Goal: Book appointment/travel/reservation

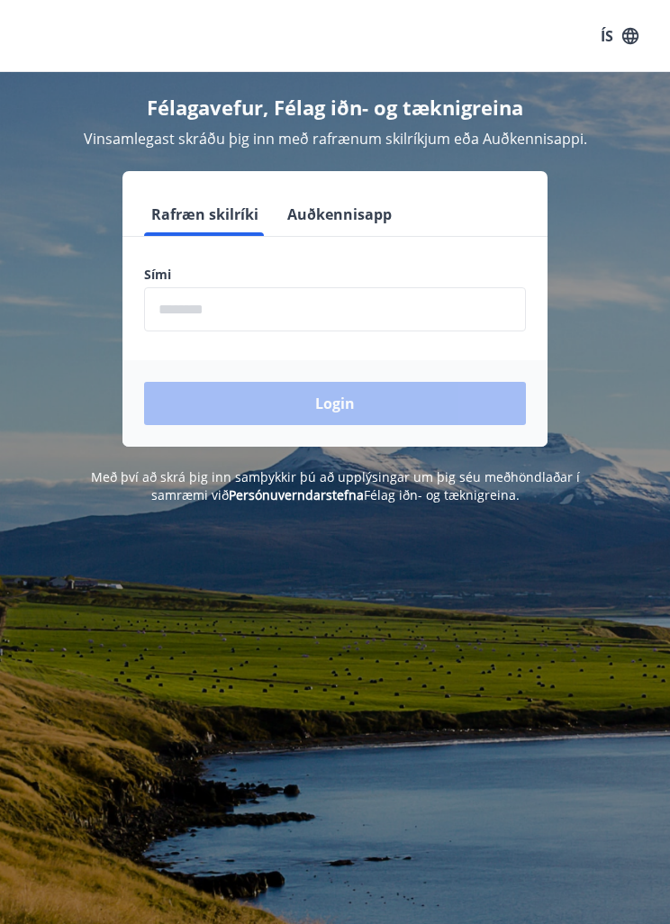
click at [431, 306] on input "phone" at bounding box center [335, 309] width 382 height 44
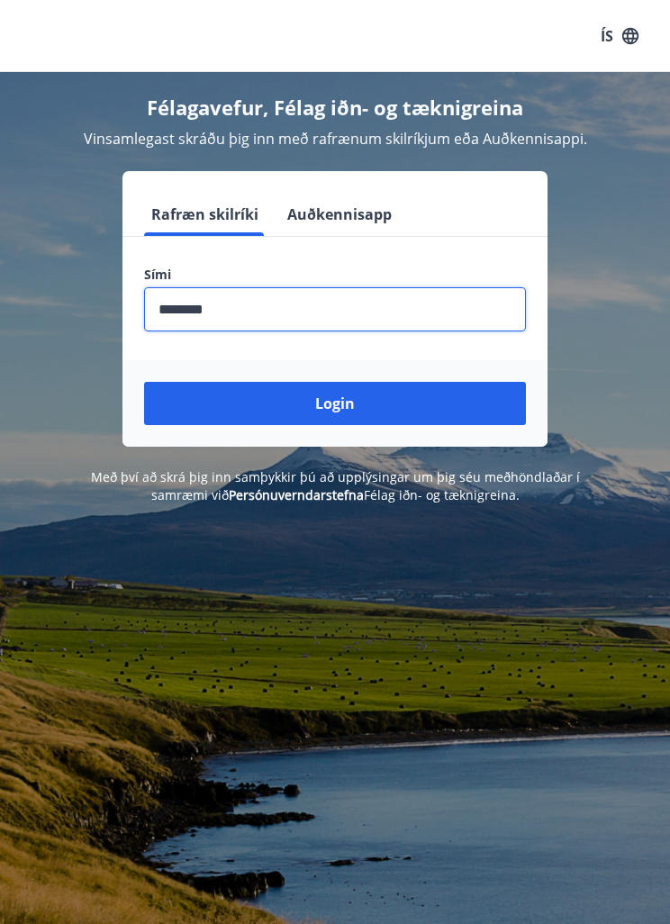
type input "********"
click at [338, 405] on button "Login" at bounding box center [335, 403] width 382 height 43
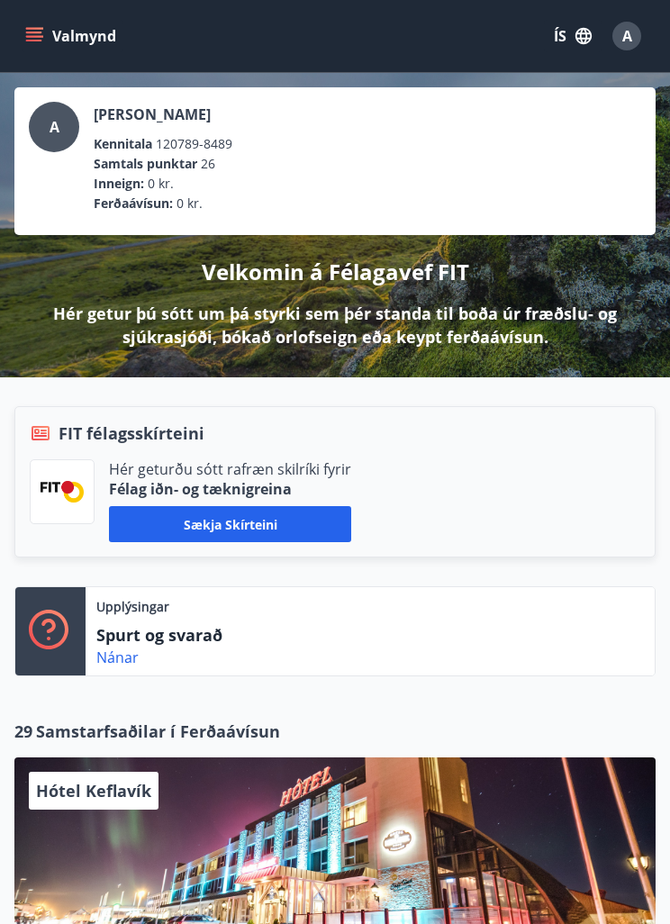
click at [561, 23] on button "ÍS" at bounding box center [573, 36] width 58 height 32
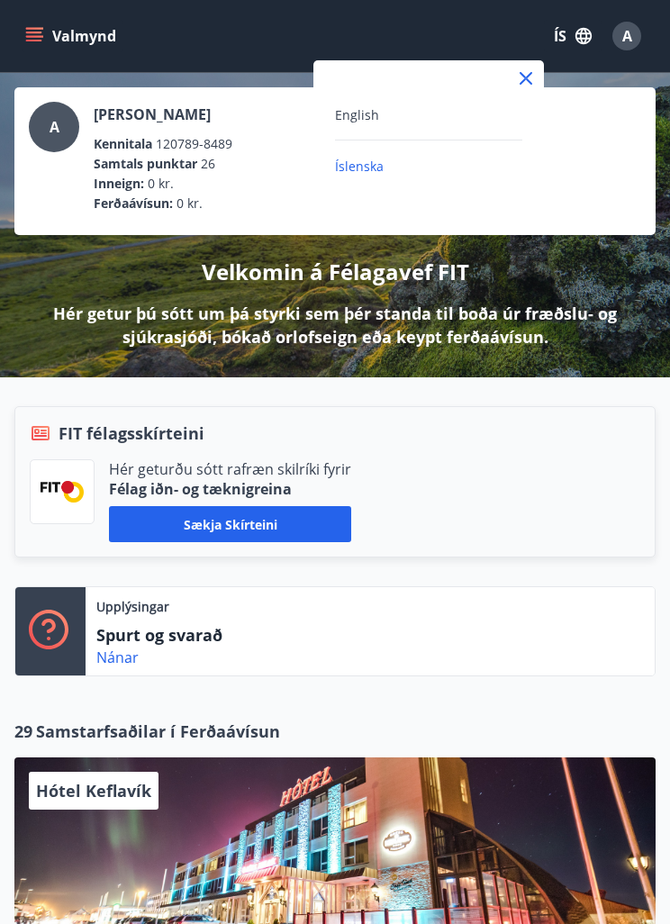
click at [423, 114] on div "English" at bounding box center [428, 115] width 187 height 22
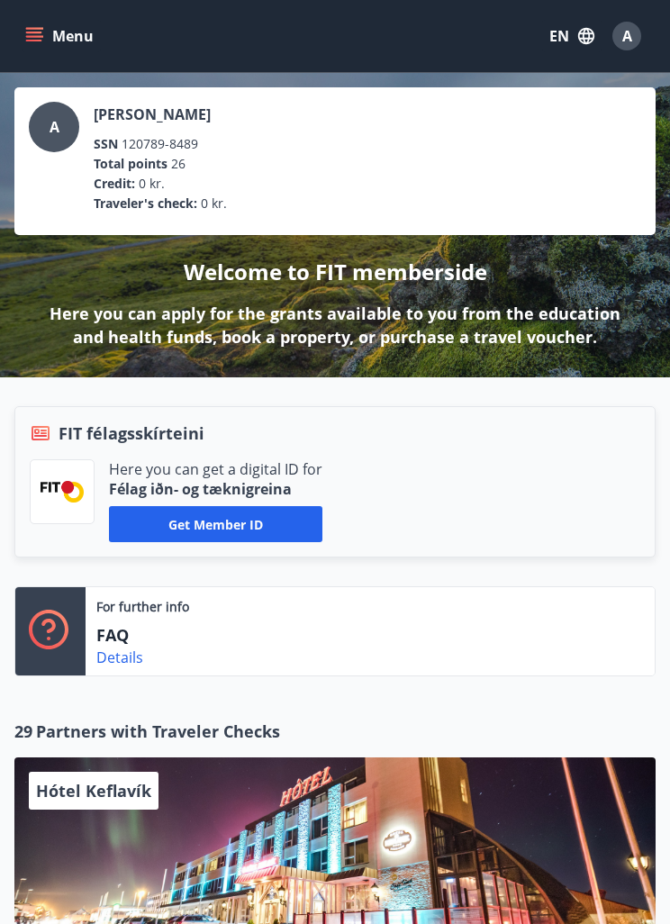
click at [15, 41] on div "Menu EN A" at bounding box center [335, 36] width 670 height 72
click at [34, 45] on button "Menu" at bounding box center [61, 36] width 79 height 32
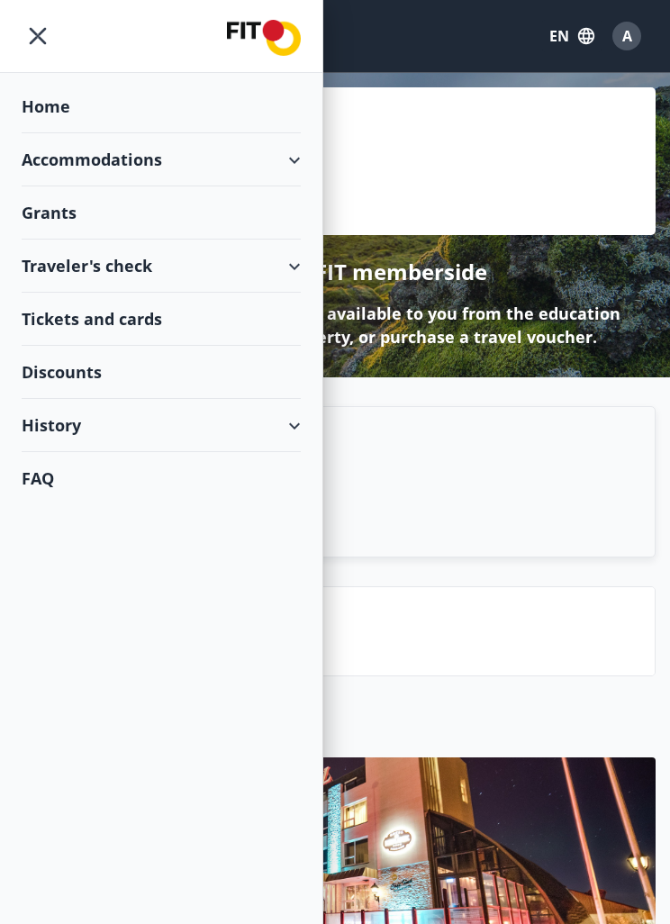
click at [281, 163] on div "Accommodations" at bounding box center [161, 159] width 279 height 53
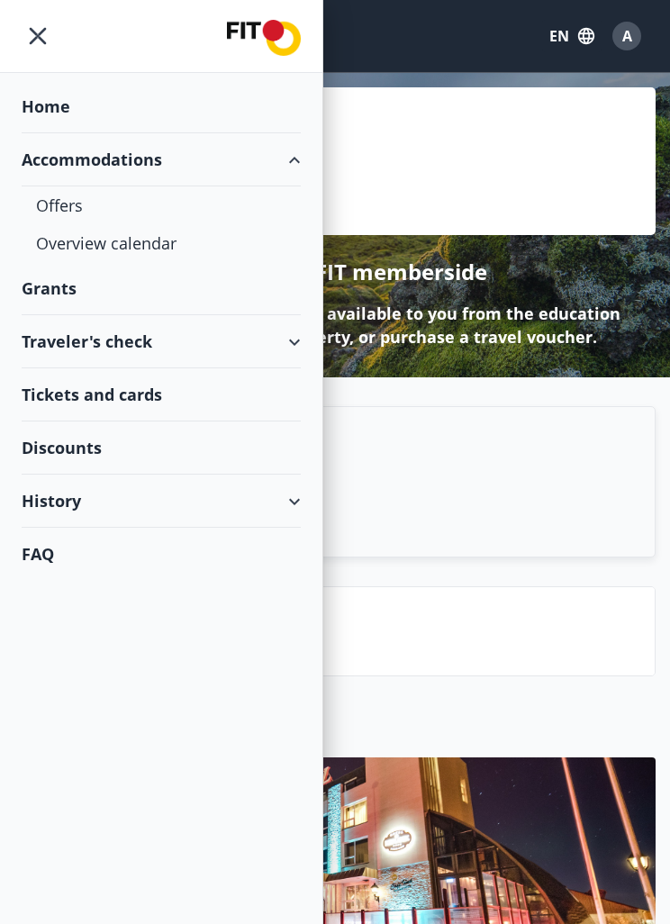
click at [167, 246] on div "Overview calendar" at bounding box center [161, 243] width 250 height 38
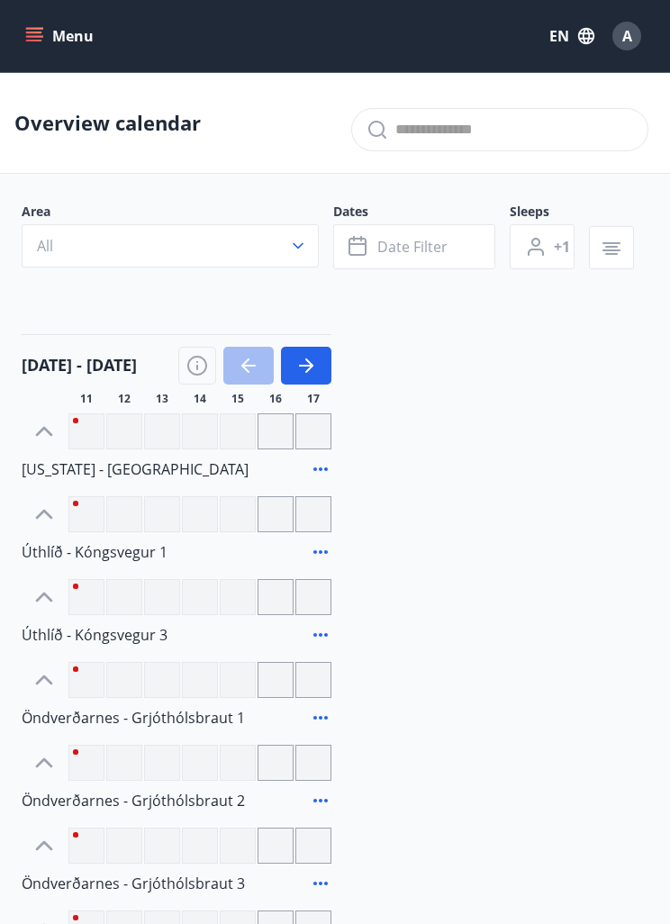
click at [432, 248] on span "Date filter" at bounding box center [412, 247] width 70 height 20
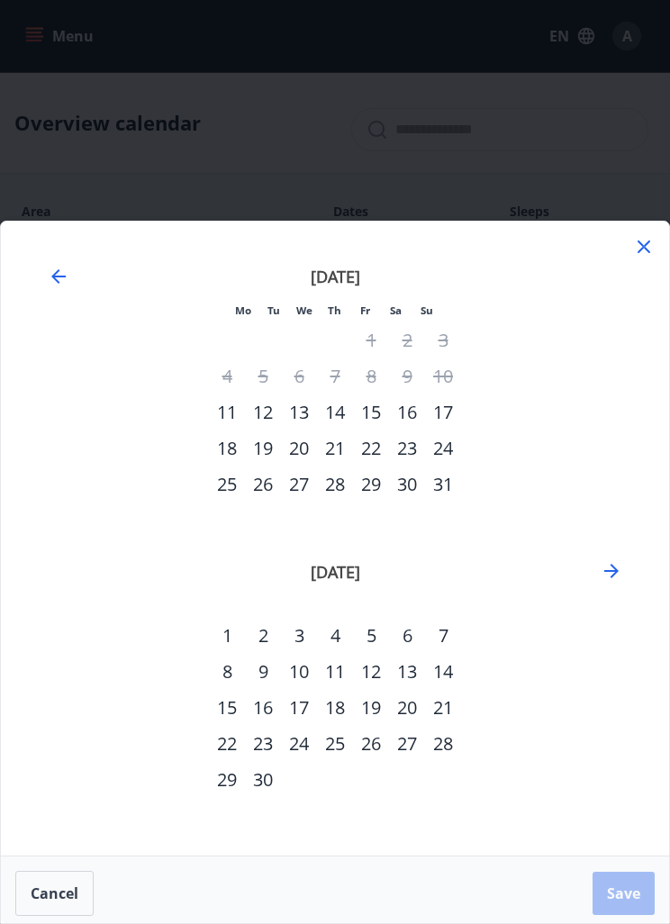
click at [303, 411] on div "13" at bounding box center [299, 412] width 36 height 36
click at [299, 439] on div "20" at bounding box center [299, 448] width 36 height 36
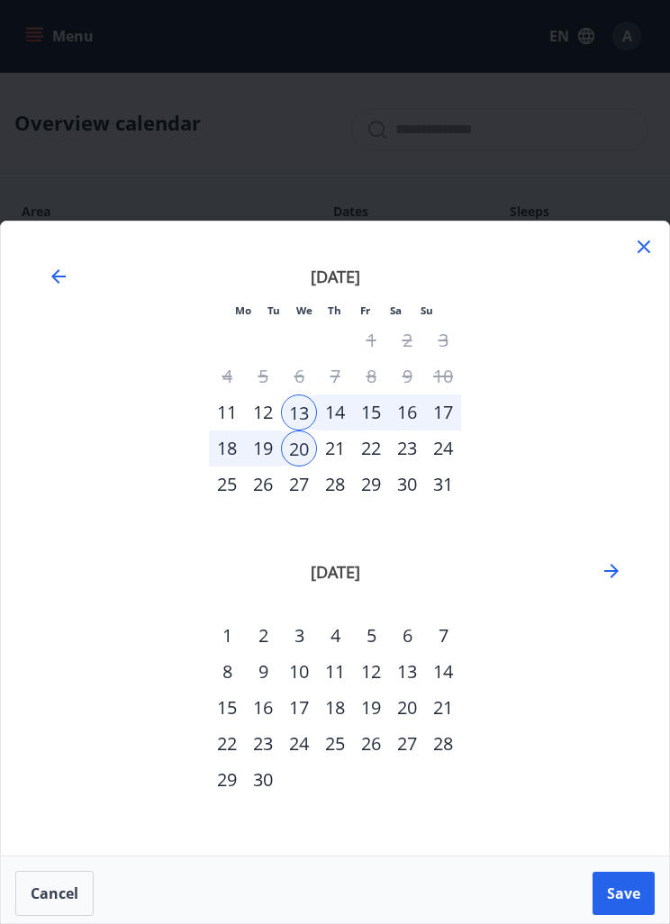
click at [613, 892] on span "Save" at bounding box center [623, 893] width 33 height 20
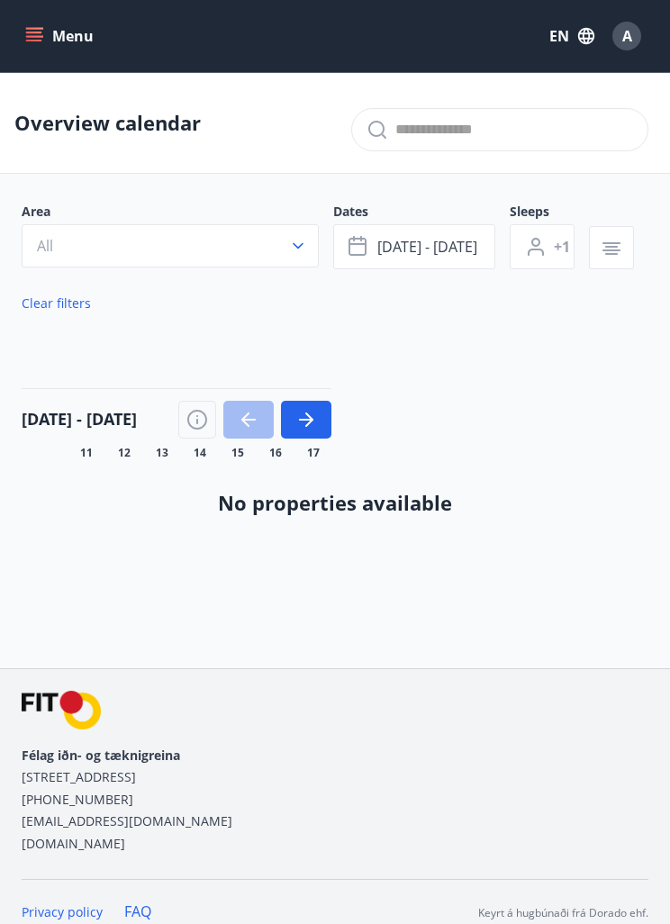
click at [309, 430] on icon "button" at bounding box center [306, 420] width 22 height 22
click at [253, 420] on icon "button" at bounding box center [248, 420] width 14 height 2
click at [402, 257] on span "[DATE] - [DATE]" at bounding box center [427, 247] width 100 height 20
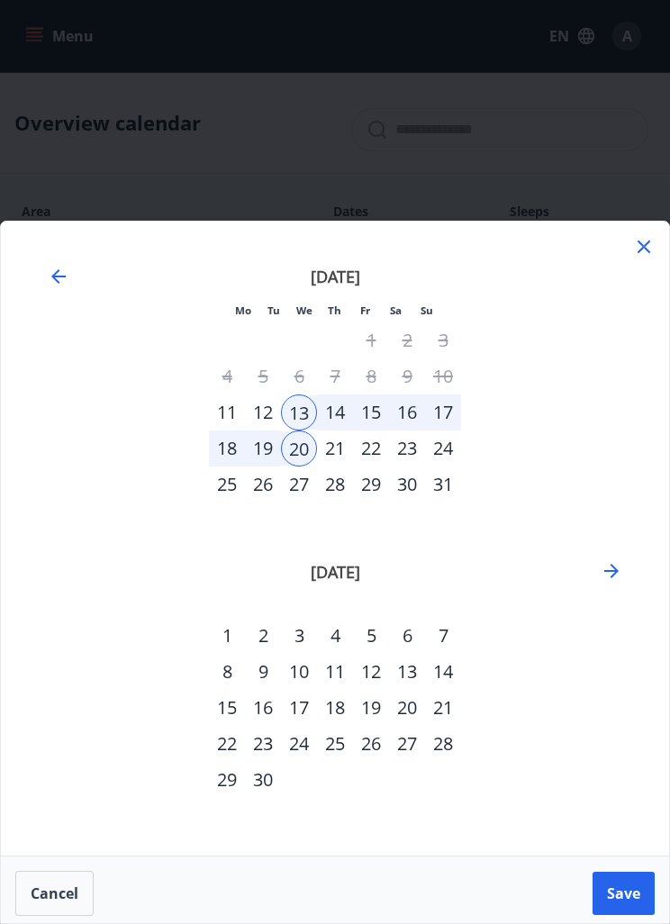
click at [235, 408] on div "11" at bounding box center [227, 412] width 36 height 36
click at [227, 448] on div "18" at bounding box center [227, 448] width 36 height 36
click at [612, 890] on span "Save" at bounding box center [623, 893] width 33 height 20
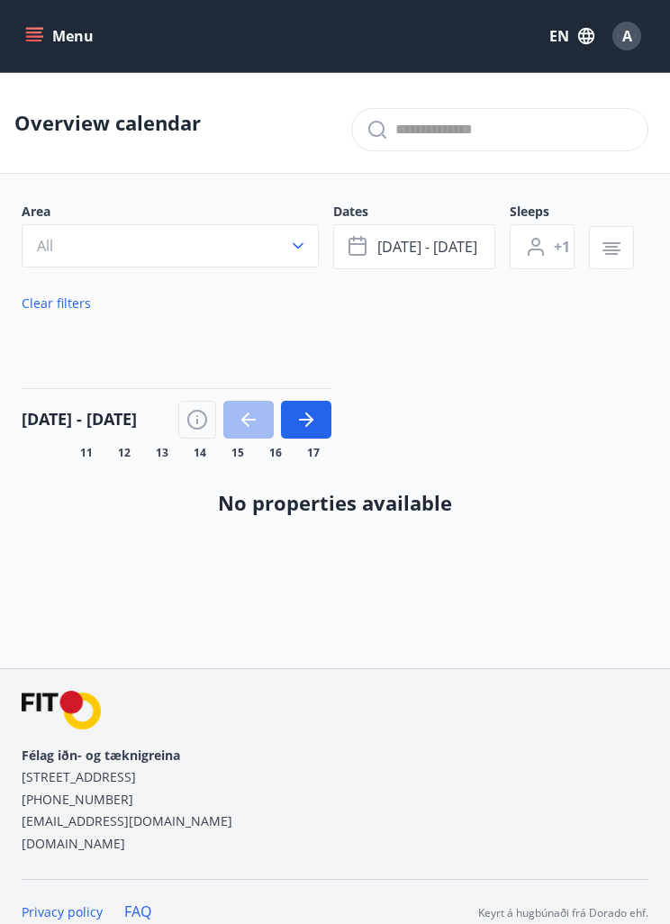
click at [68, 50] on button "Menu" at bounding box center [61, 36] width 79 height 32
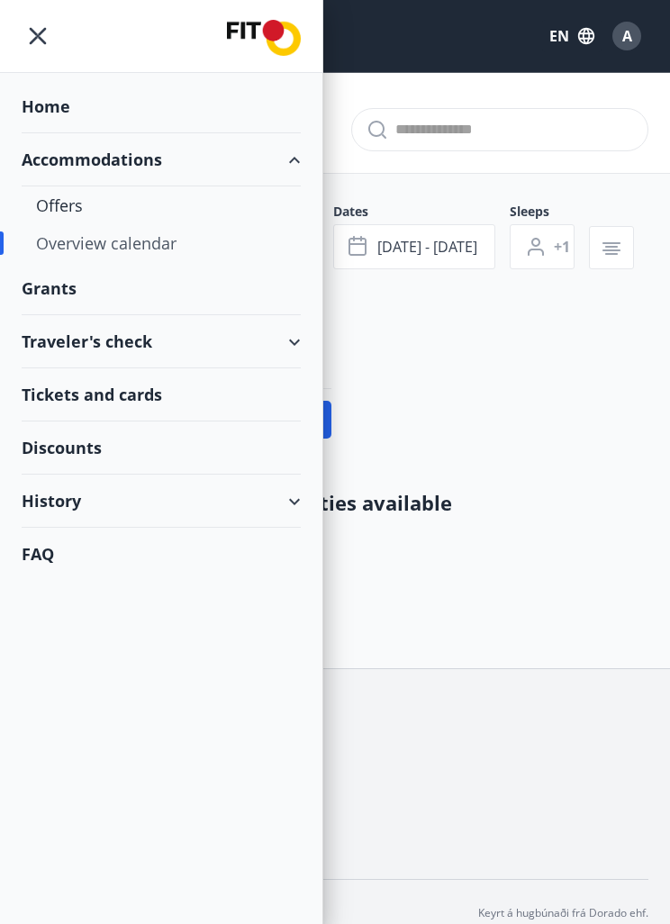
click at [99, 207] on div "Offers" at bounding box center [161, 205] width 250 height 38
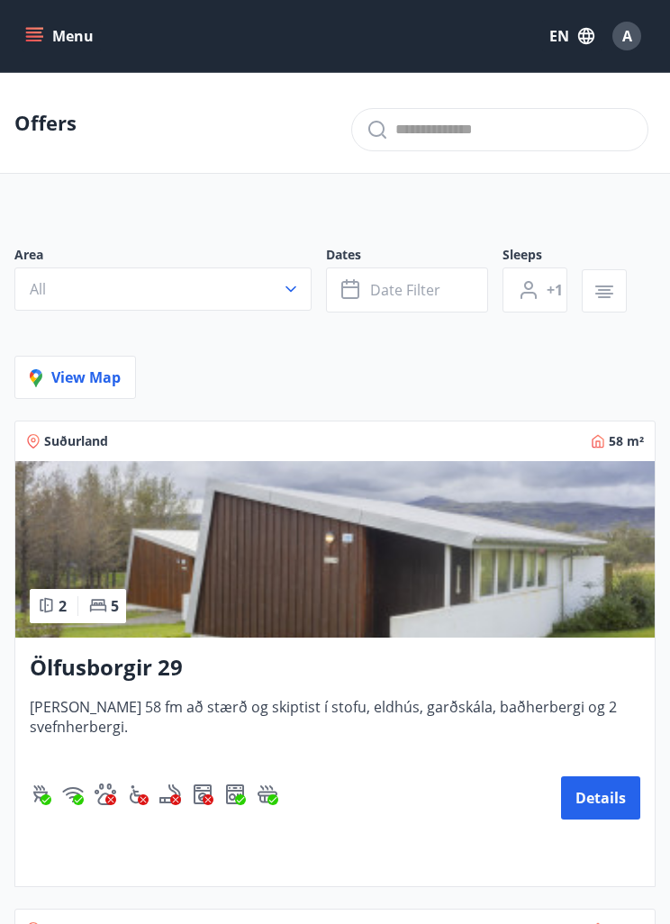
click at [74, 380] on span "View map" at bounding box center [75, 377] width 91 height 20
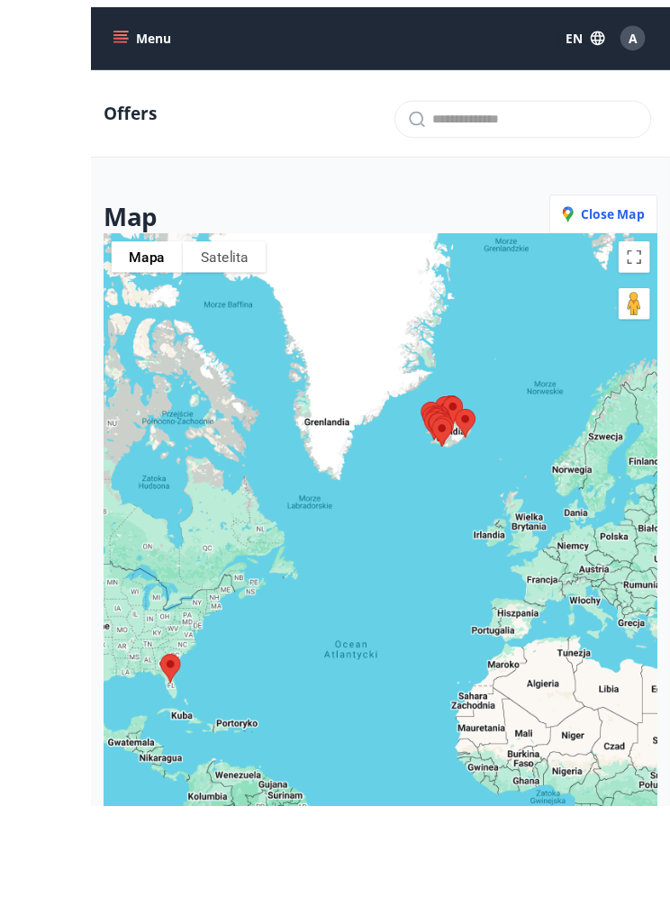
scroll to position [32, 0]
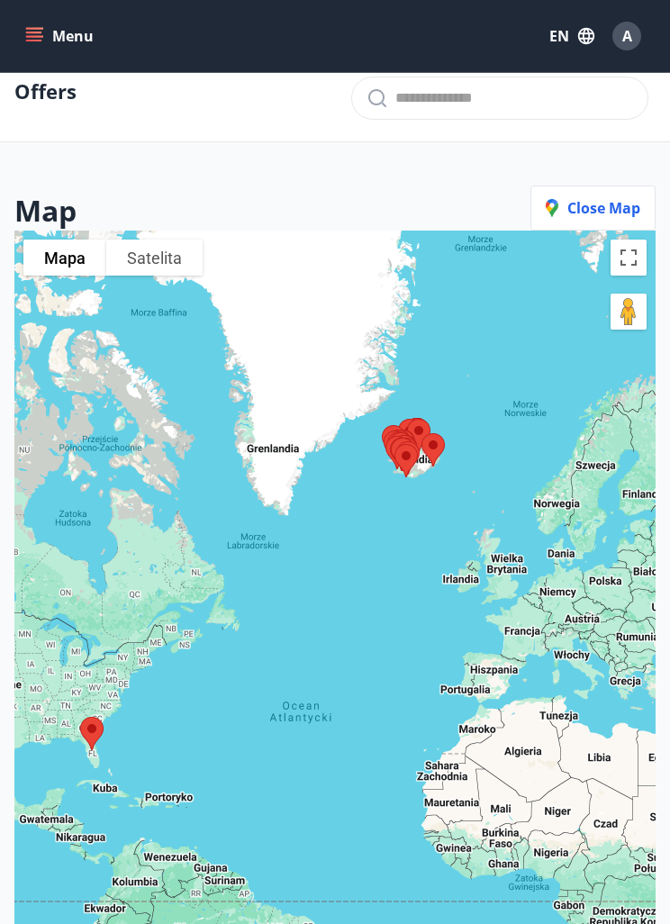
click at [599, 208] on span "Close map" at bounding box center [593, 208] width 95 height 20
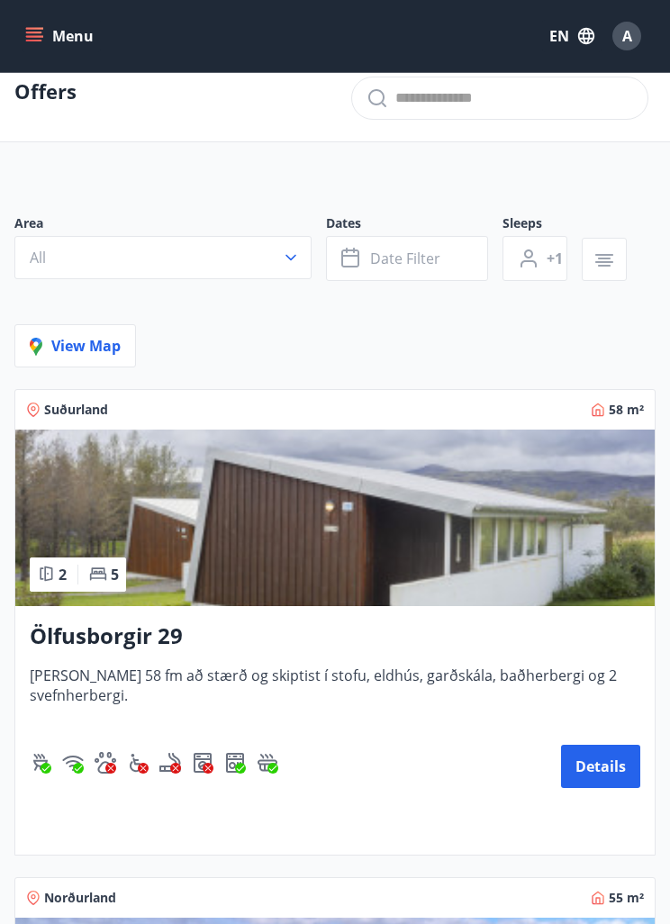
click at [402, 261] on span "Date filter" at bounding box center [405, 258] width 70 height 20
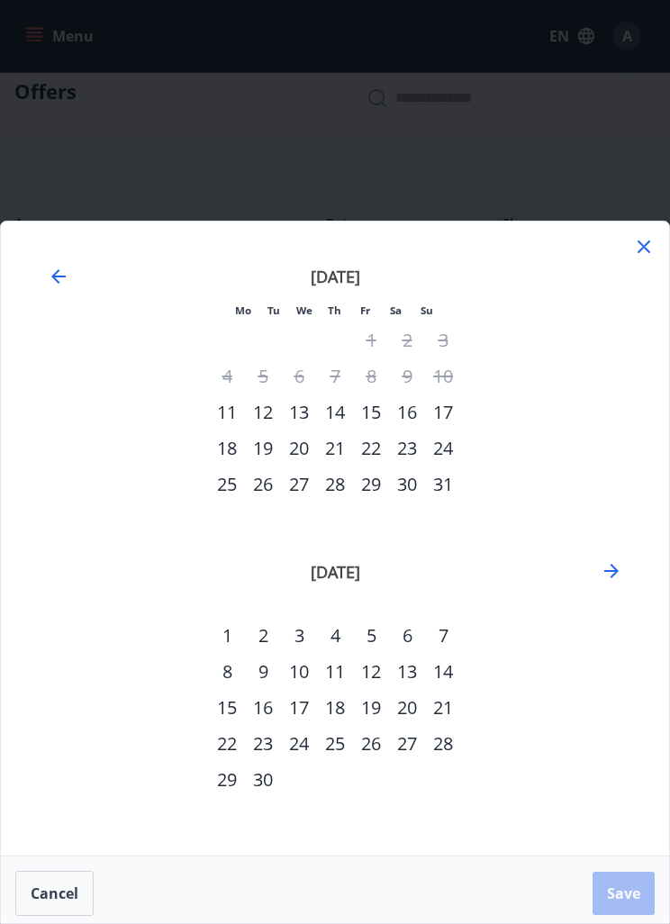
click at [225, 401] on div "11" at bounding box center [227, 412] width 36 height 36
click at [376, 419] on div "15" at bounding box center [371, 412] width 36 height 36
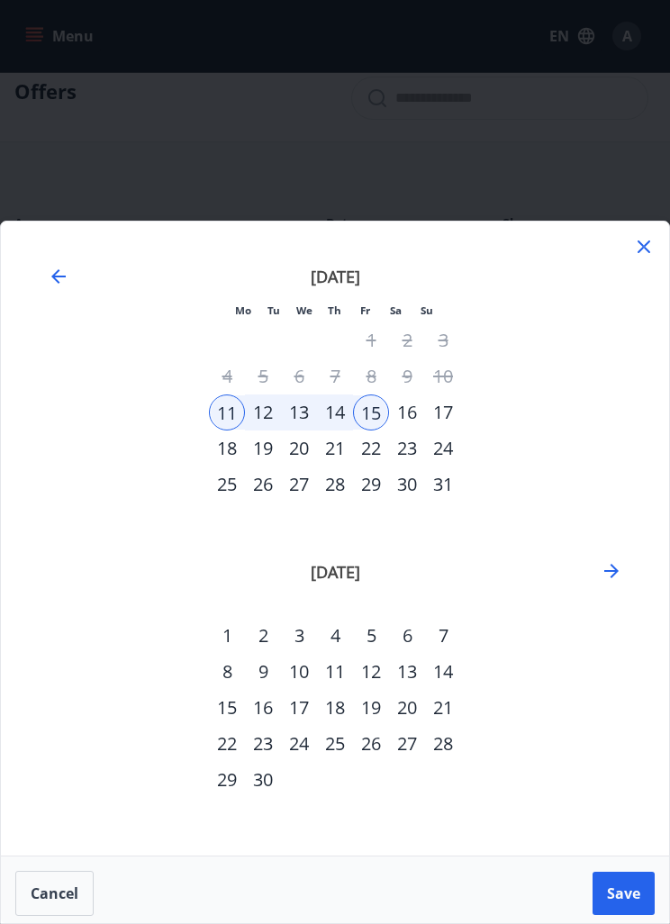
click at [447, 410] on div "17" at bounding box center [443, 412] width 36 height 36
click at [223, 406] on div "11" at bounding box center [227, 412] width 36 height 36
click at [447, 414] on div "17" at bounding box center [443, 412] width 36 height 36
click at [622, 909] on button "Save" at bounding box center [623, 892] width 62 height 43
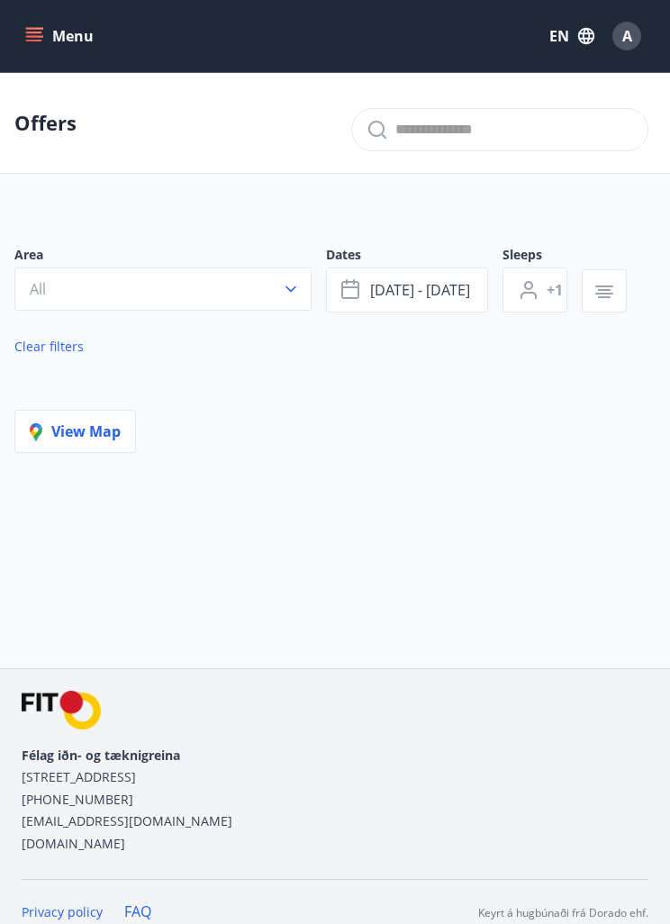
click at [286, 284] on icon "button" at bounding box center [291, 289] width 18 height 18
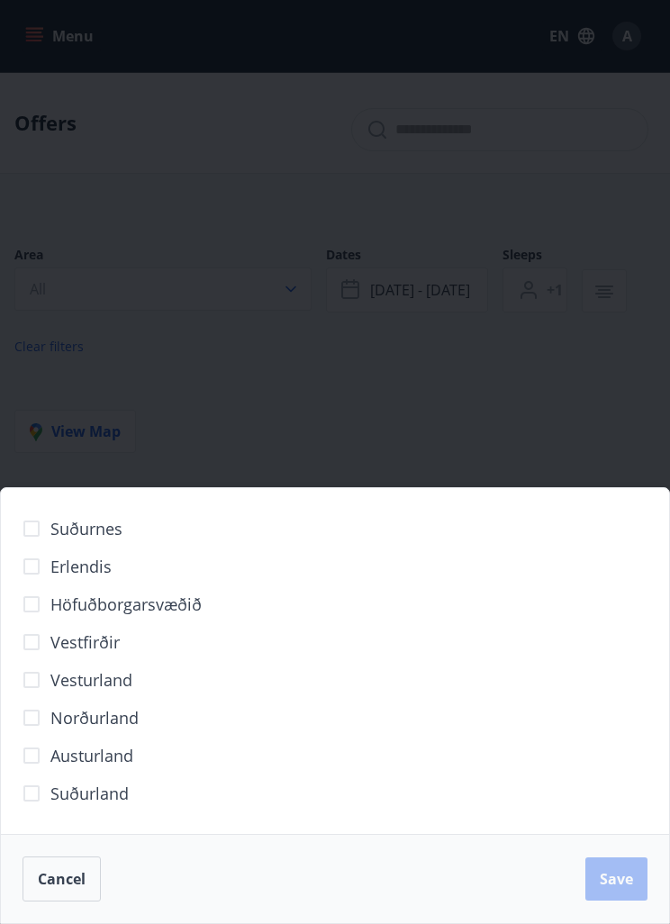
click at [186, 604] on span "Höfuðborgarsvæðið" at bounding box center [125, 603] width 151 height 23
click at [604, 871] on span "Save" at bounding box center [616, 879] width 33 height 20
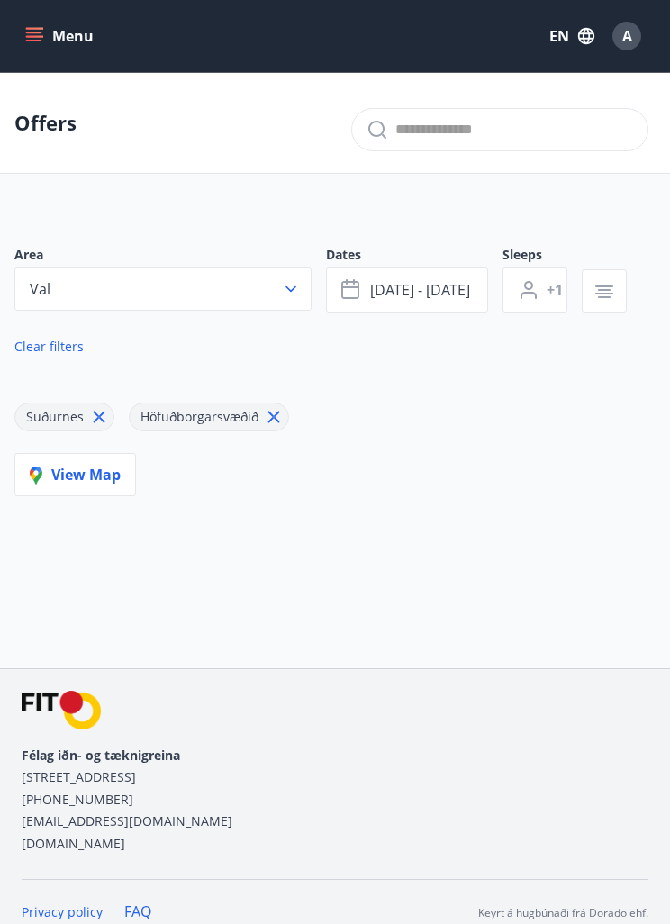
click at [420, 300] on span "[DATE] - [DATE]" at bounding box center [420, 290] width 100 height 20
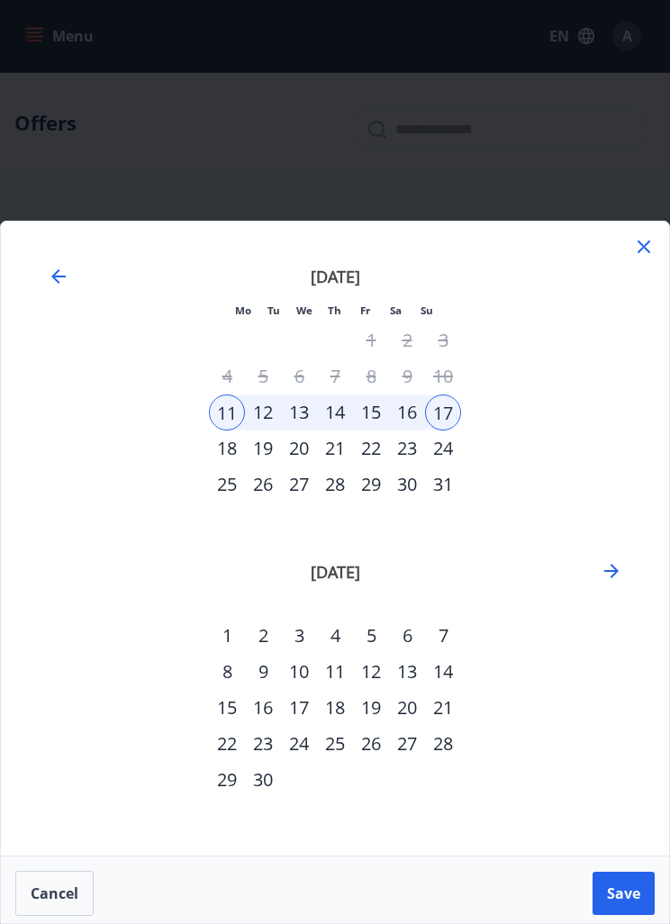
click at [262, 456] on div "19" at bounding box center [263, 448] width 36 height 36
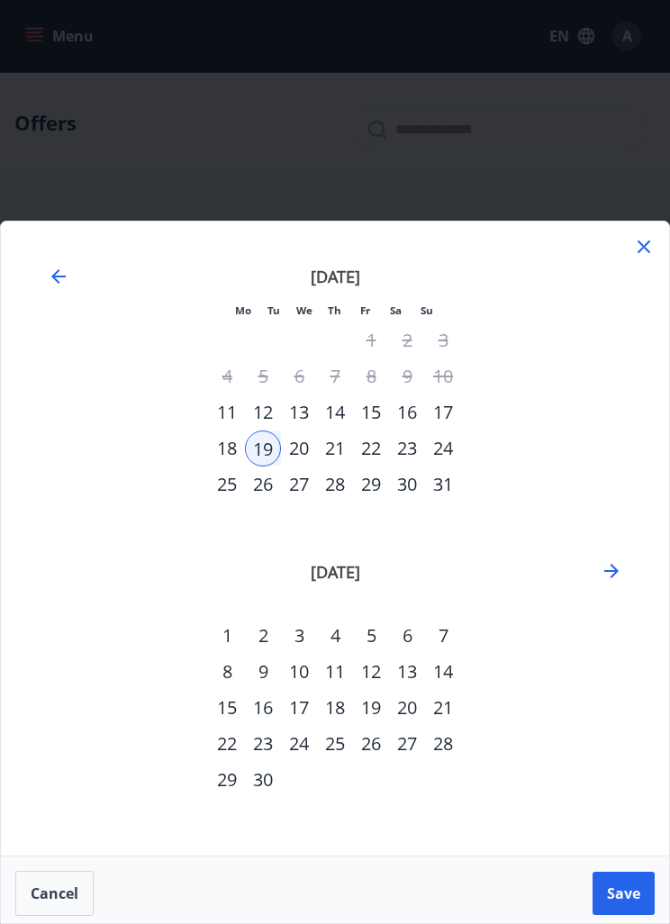
click at [227, 411] on div "11" at bounding box center [227, 412] width 36 height 36
click at [265, 447] on div "19" at bounding box center [263, 448] width 36 height 36
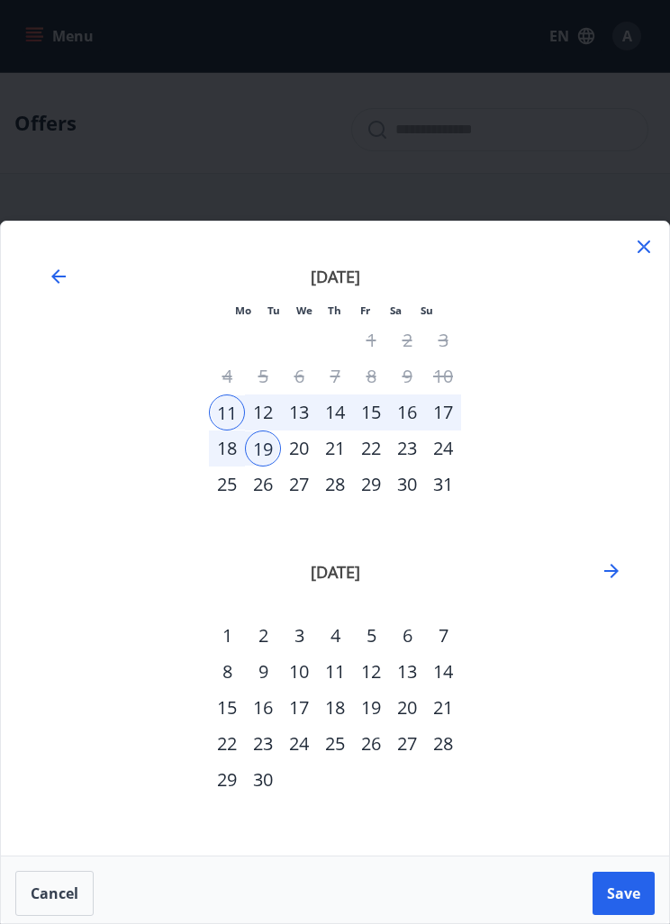
click at [610, 895] on span "Save" at bounding box center [623, 893] width 33 height 20
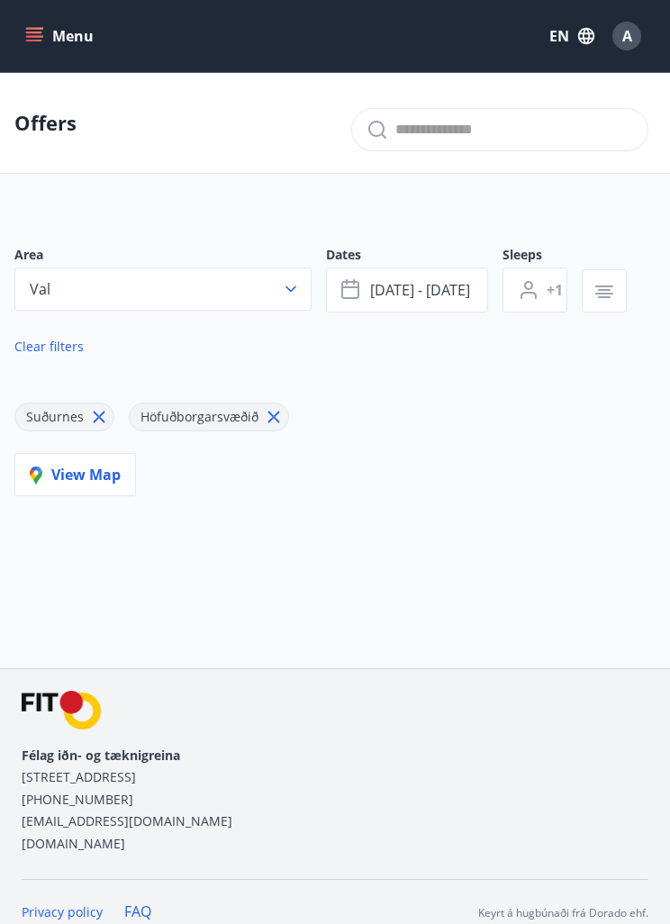
click at [49, 41] on button "Menu" at bounding box center [61, 36] width 79 height 32
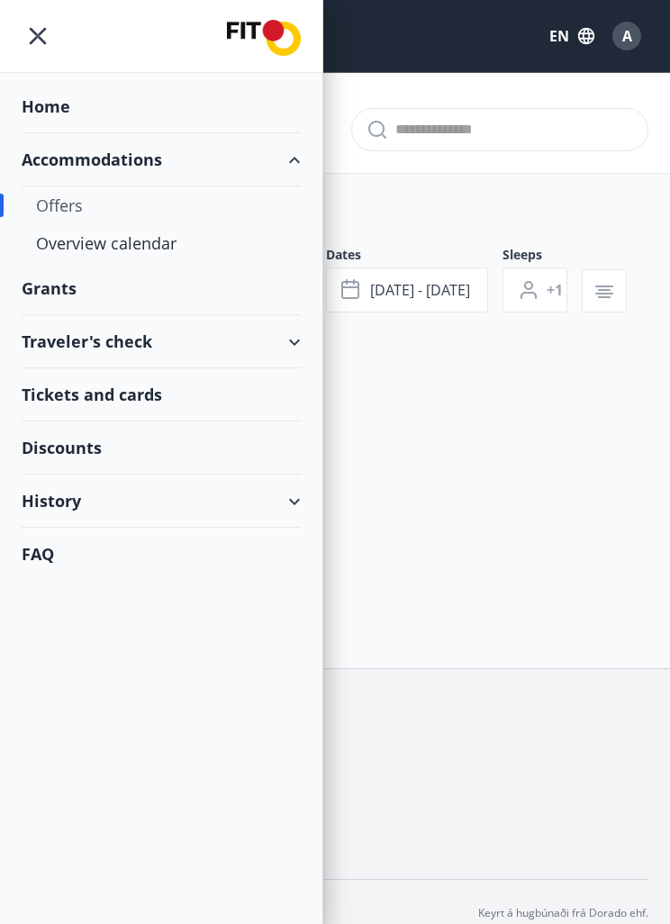
click at [158, 239] on div "Overview calendar" at bounding box center [161, 243] width 250 height 38
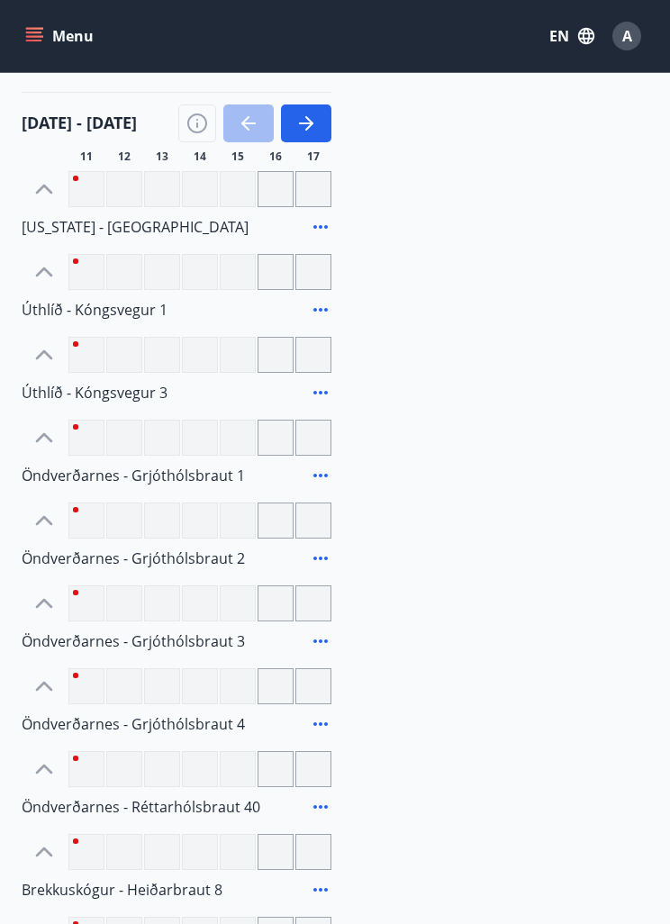
scroll to position [220, 0]
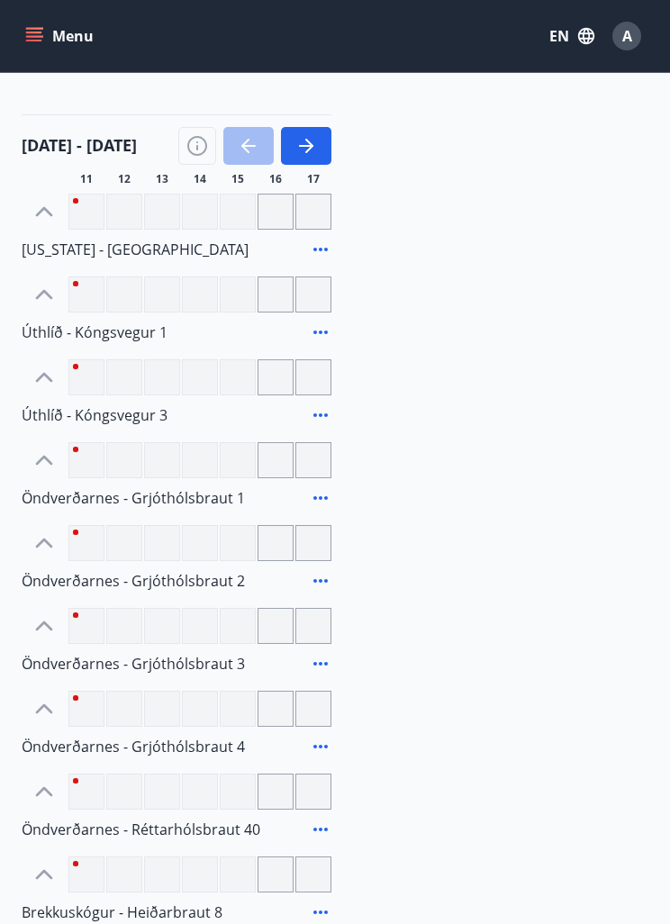
click at [315, 141] on icon "button" at bounding box center [306, 146] width 22 height 22
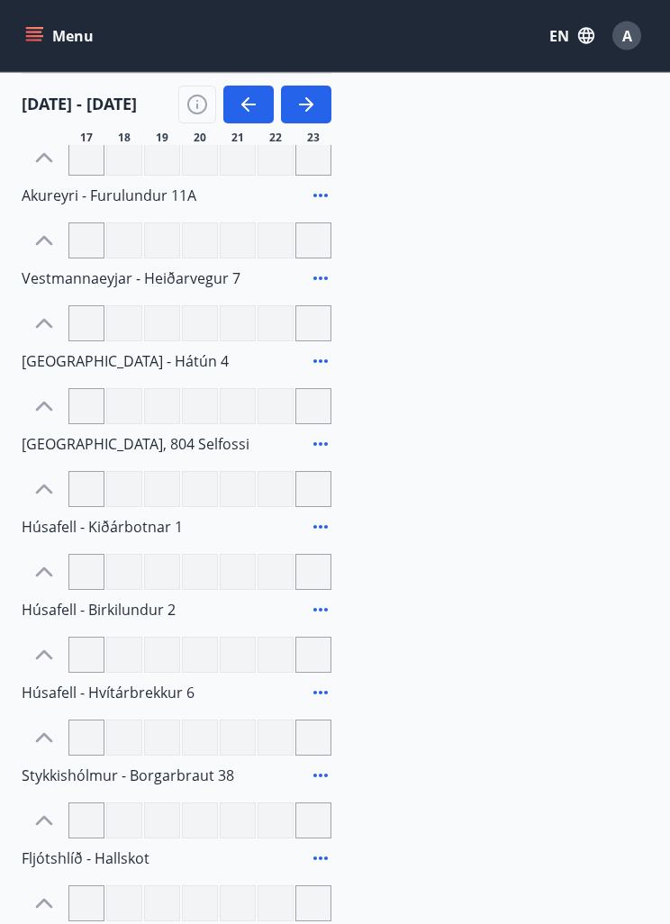
scroll to position [1930, 0]
click at [84, 401] on div at bounding box center [86, 406] width 36 height 36
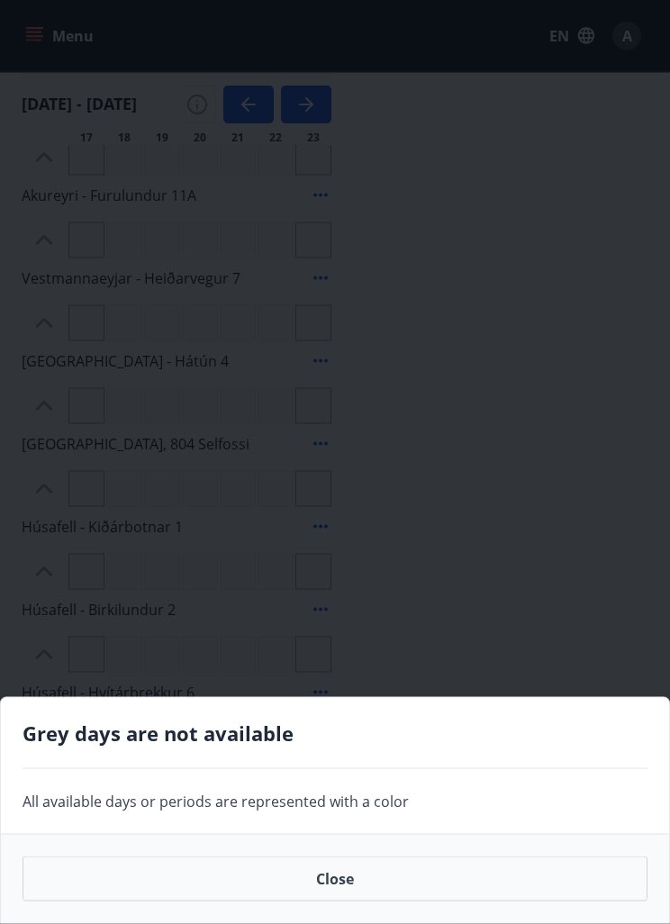
scroll to position [1931, 0]
click at [417, 901] on button "Close" at bounding box center [335, 878] width 625 height 45
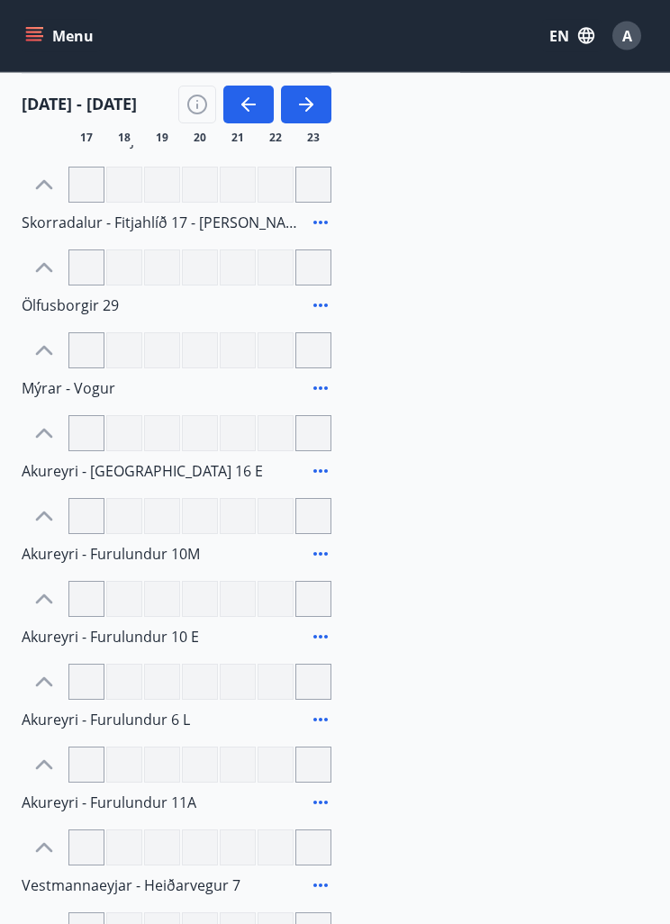
click at [318, 104] on button "button" at bounding box center [306, 105] width 50 height 38
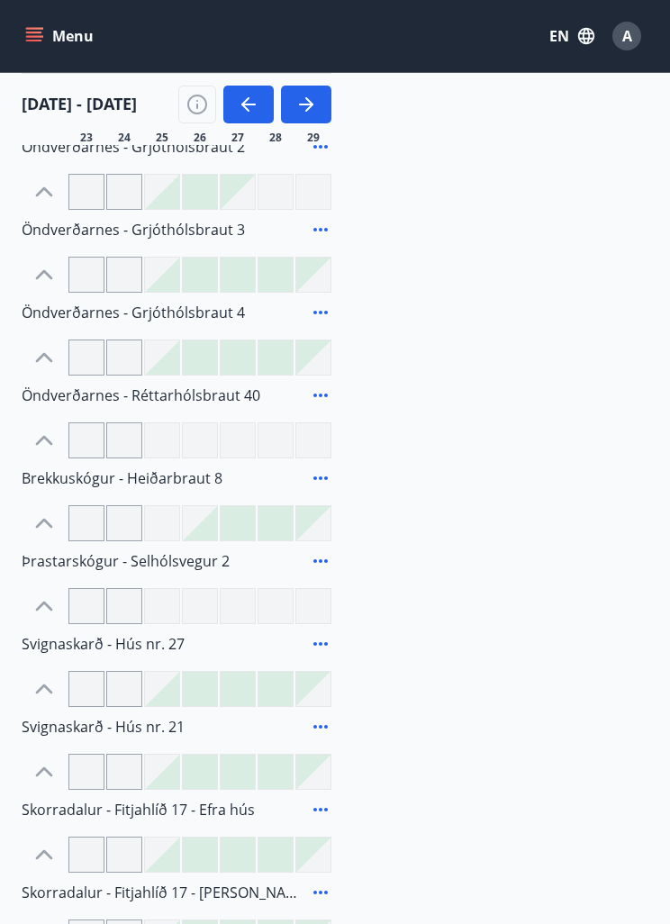
scroll to position [605, 0]
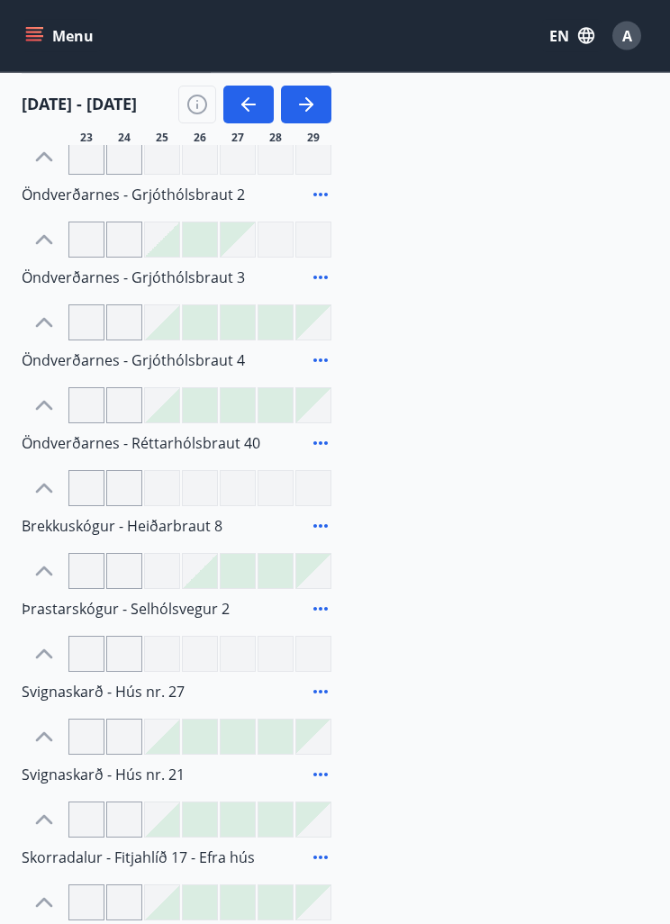
click at [243, 104] on icon "button" at bounding box center [245, 104] width 8 height 14
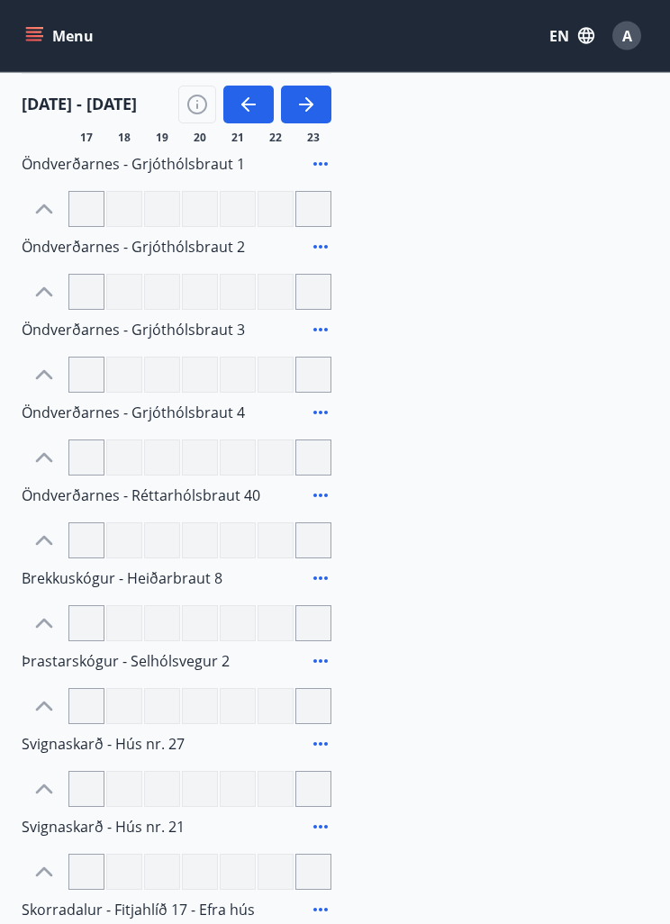
scroll to position [456, 0]
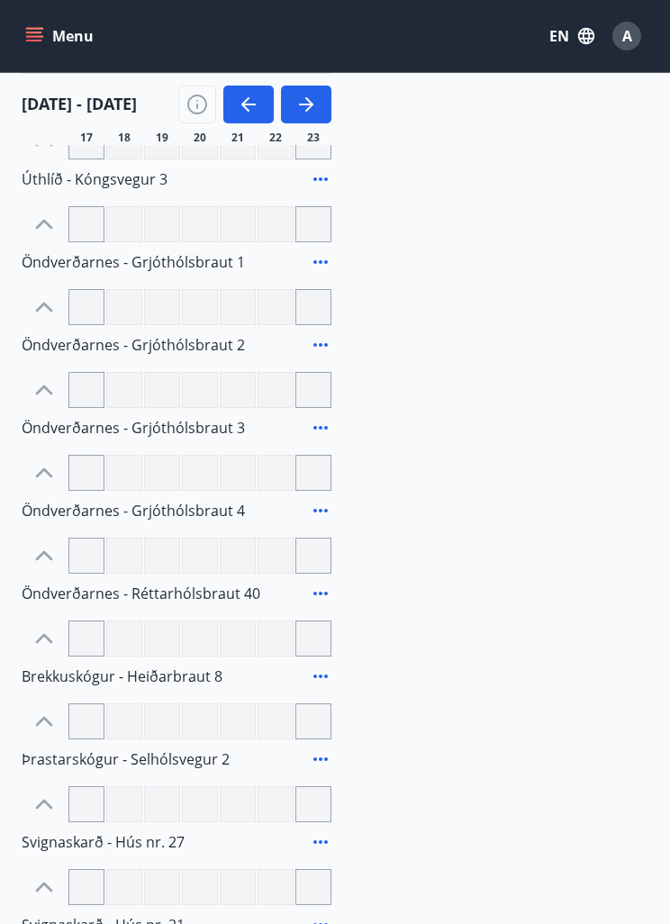
click at [249, 108] on icon "button" at bounding box center [249, 105] width 22 height 22
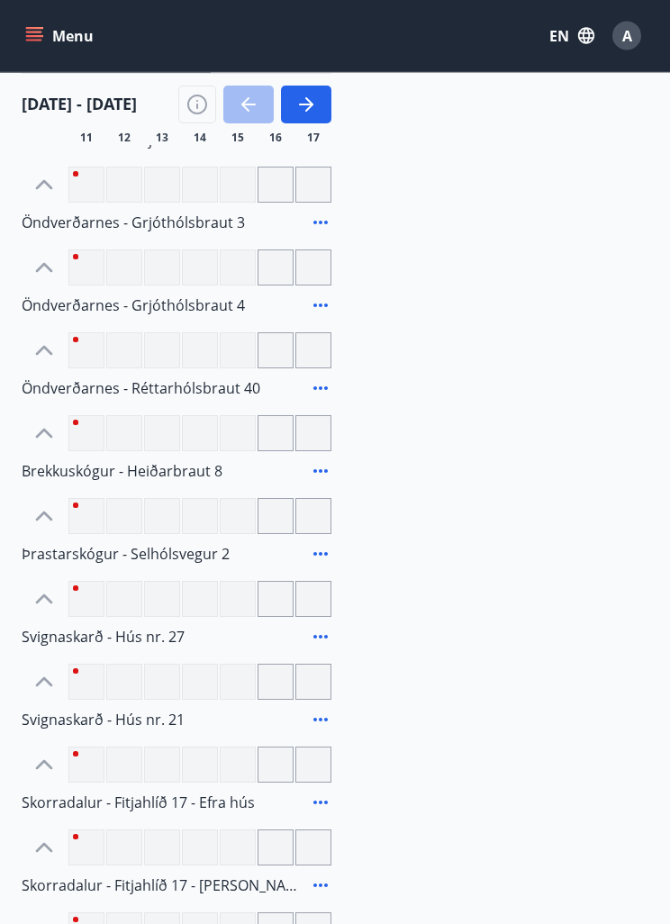
scroll to position [660, 0]
click at [103, 420] on div at bounding box center [86, 434] width 36 height 36
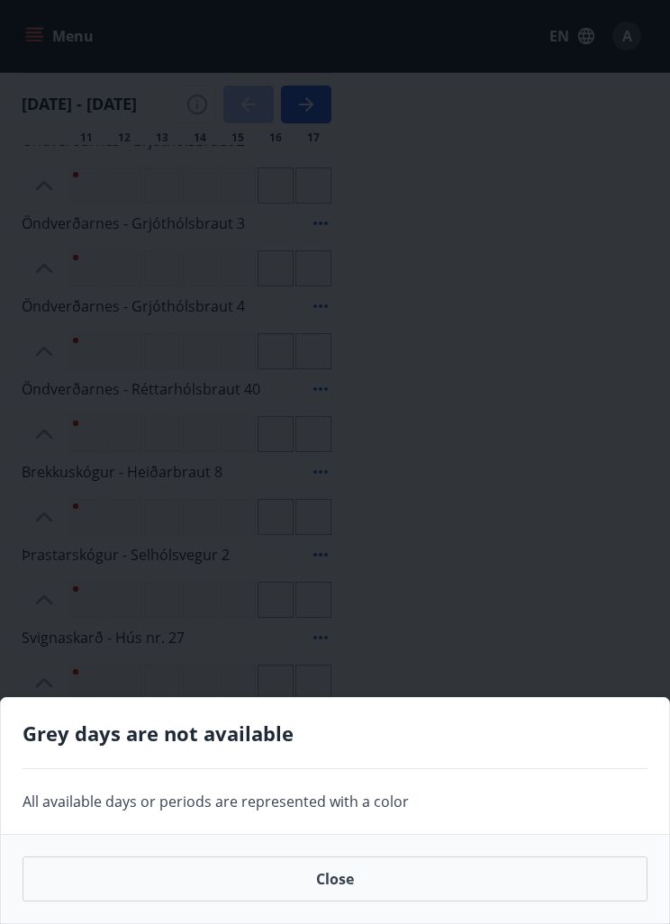
click at [418, 901] on button "Close" at bounding box center [335, 878] width 625 height 45
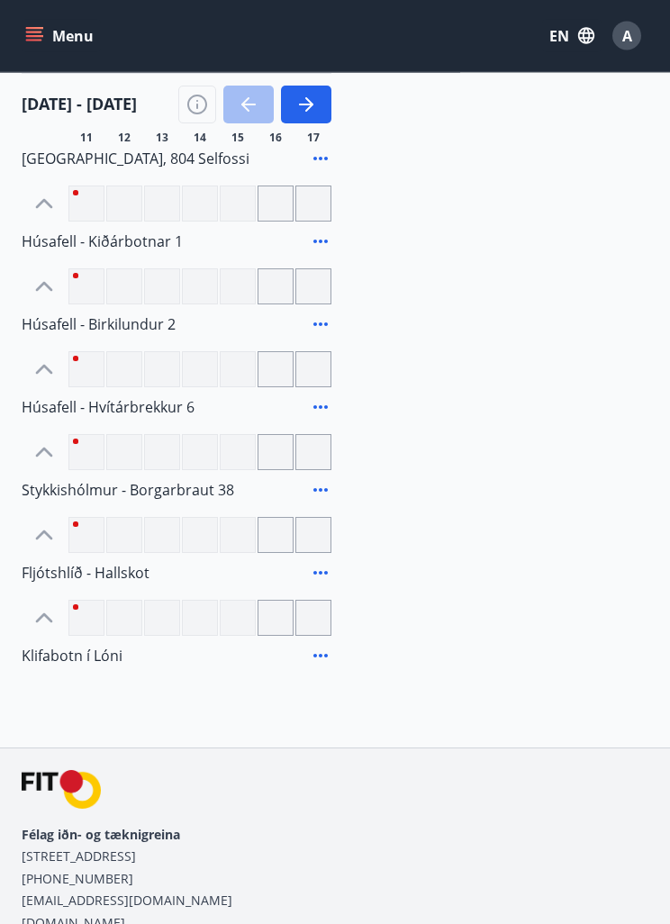
scroll to position [2261, 0]
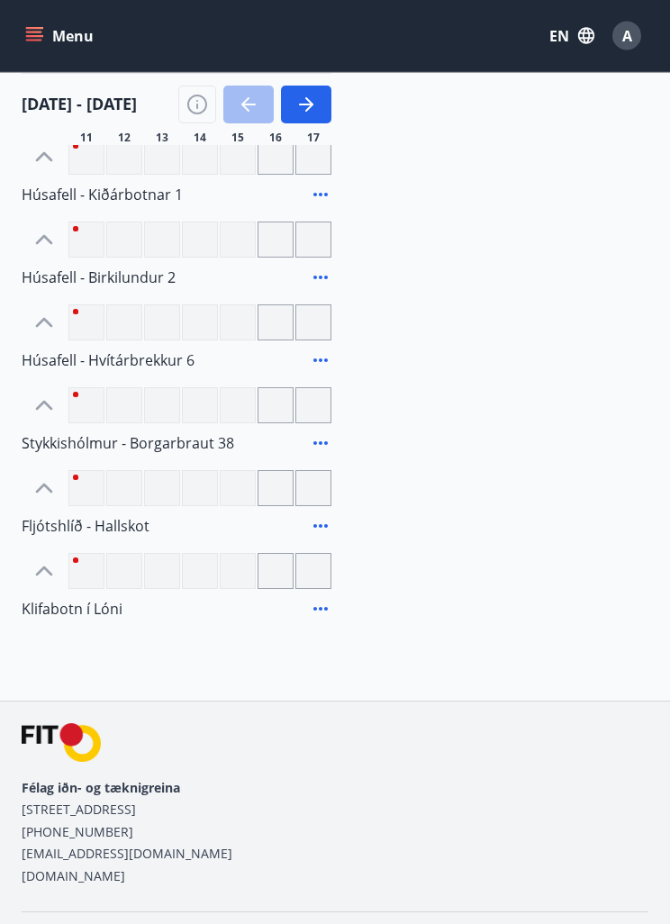
click at [284, 490] on div at bounding box center [275, 489] width 36 height 36
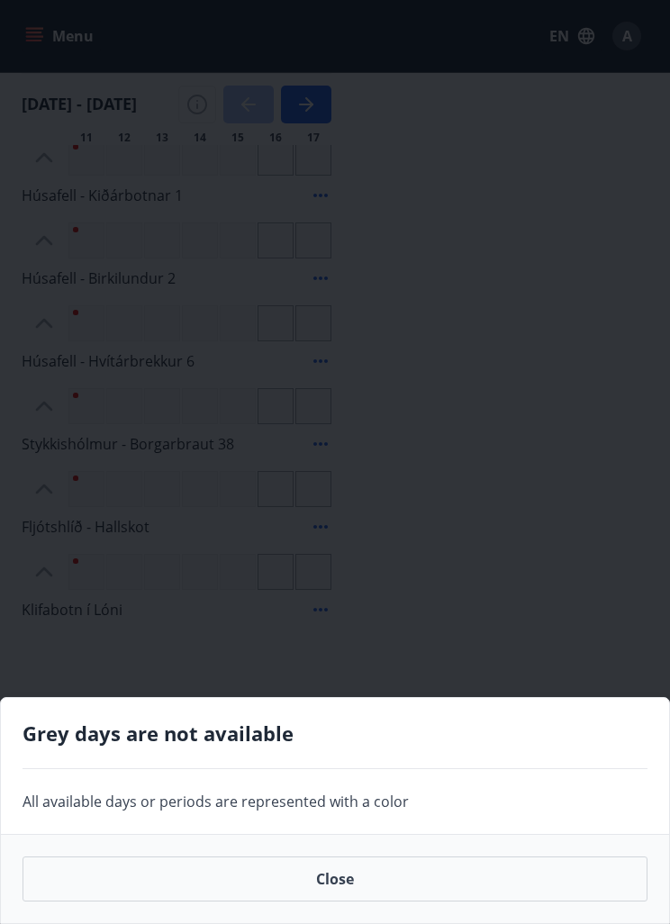
click at [371, 901] on button "Close" at bounding box center [335, 878] width 625 height 45
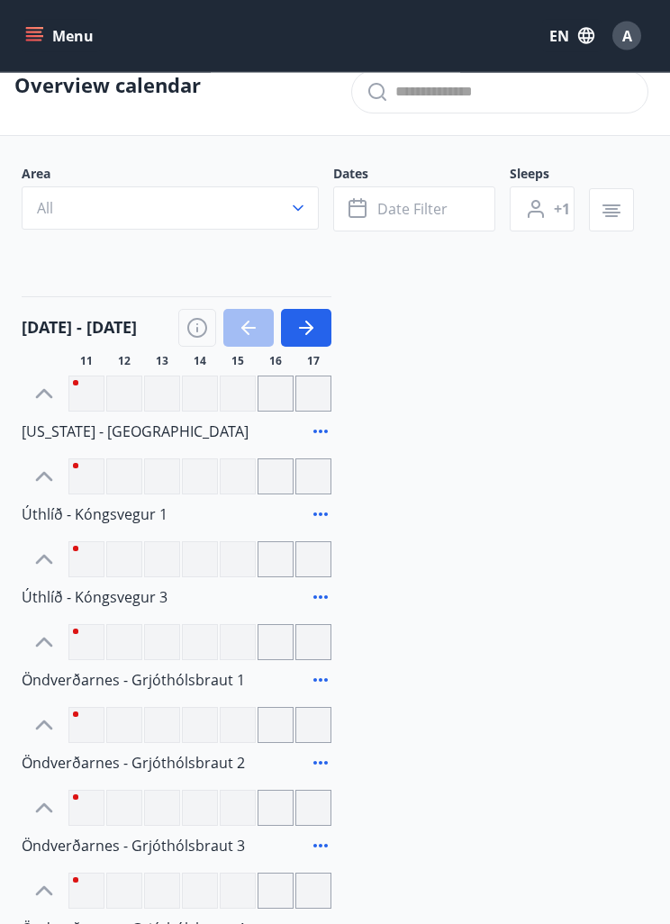
scroll to position [0, 0]
